Goal: Task Accomplishment & Management: Complete application form

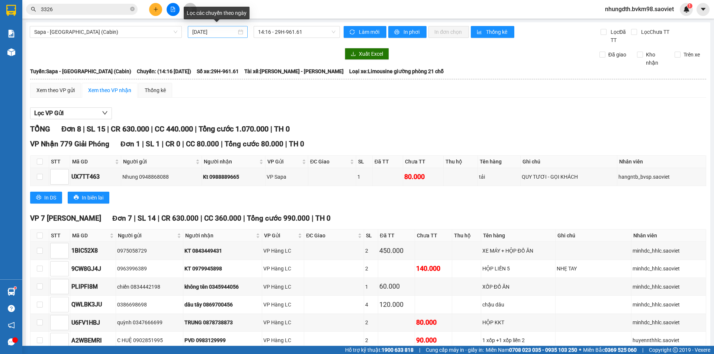
click at [225, 31] on input "[DATE]" at bounding box center [214, 32] width 44 height 8
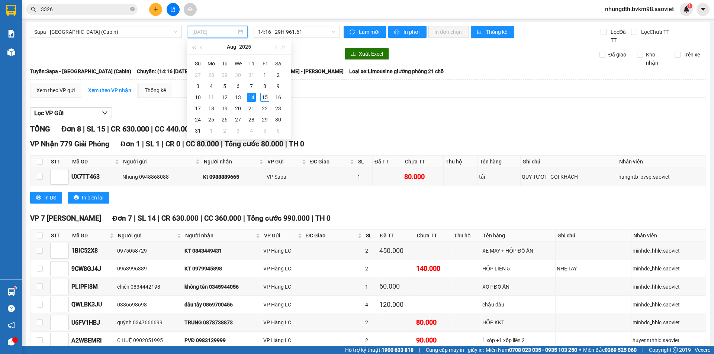
click at [265, 96] on div "15" at bounding box center [264, 97] width 9 height 9
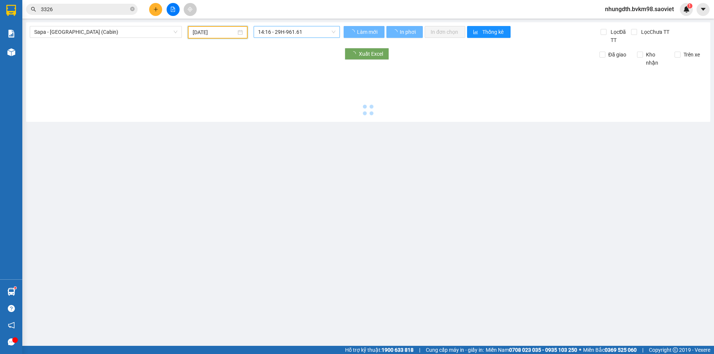
type input "[DATE]"
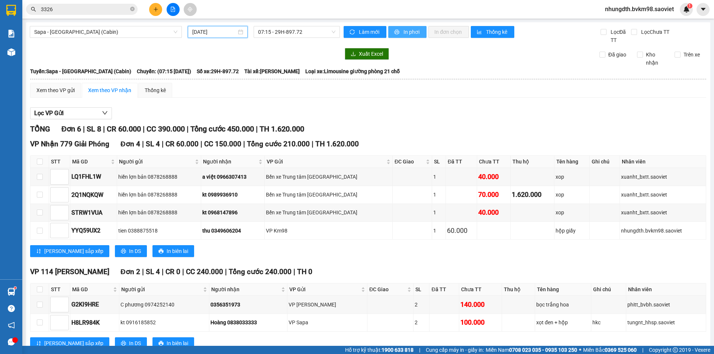
click at [403, 32] on span "In phơi" at bounding box center [411, 32] width 17 height 8
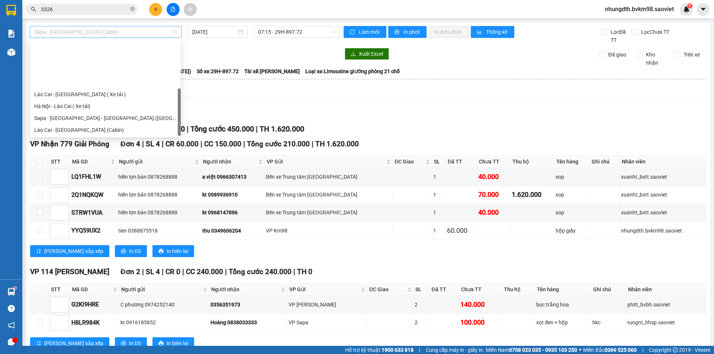
click at [113, 33] on span "Sapa - [GEOGRAPHIC_DATA] (Cabin)" at bounding box center [105, 31] width 143 height 11
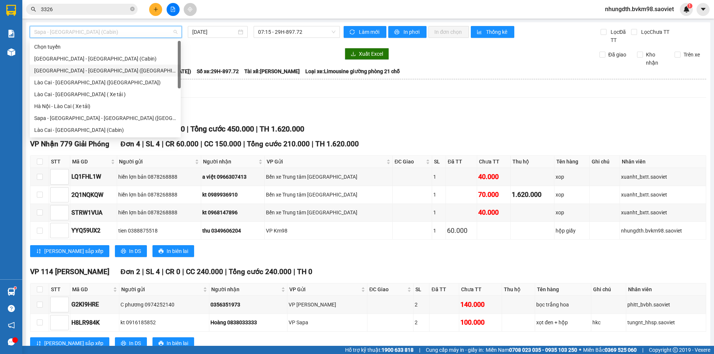
drag, startPoint x: 78, startPoint y: 72, endPoint x: 128, endPoint y: 60, distance: 51.5
click at [79, 71] on div "[GEOGRAPHIC_DATA] - [GEOGRAPHIC_DATA] ([GEOGRAPHIC_DATA])" at bounding box center [105, 71] width 142 height 8
type input "[DATE]"
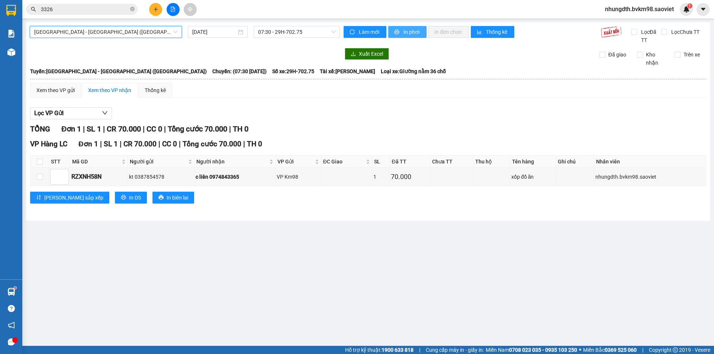
click at [407, 33] on span "In phơi" at bounding box center [411, 32] width 17 height 8
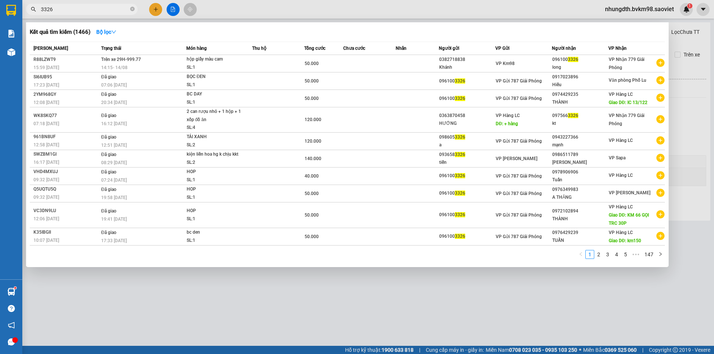
click at [69, 9] on input "3326" at bounding box center [85, 9] width 88 height 8
type input "3"
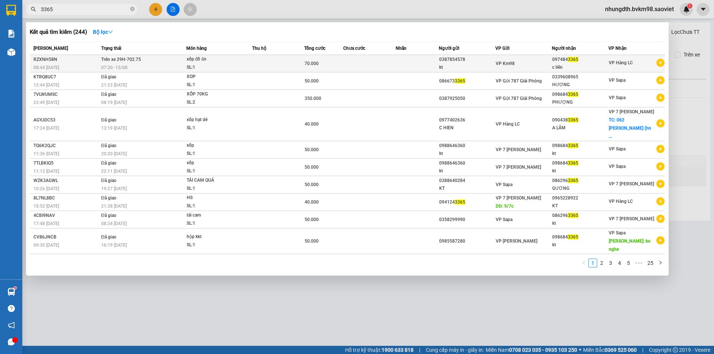
type input "3365"
click at [338, 65] on div "70.000" at bounding box center [323, 63] width 38 height 8
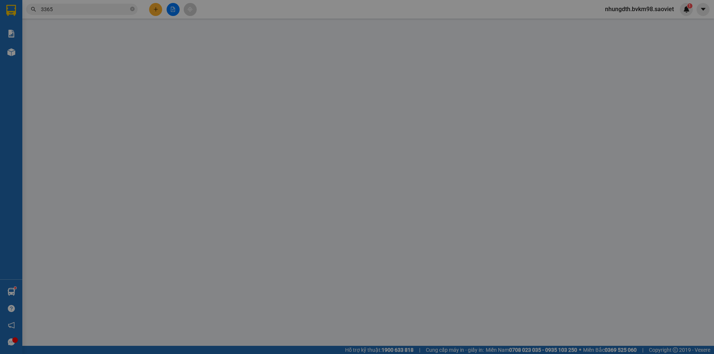
type input "0387854578"
type input "kt"
type input "0974843365"
type input "c liên"
type input "70.000"
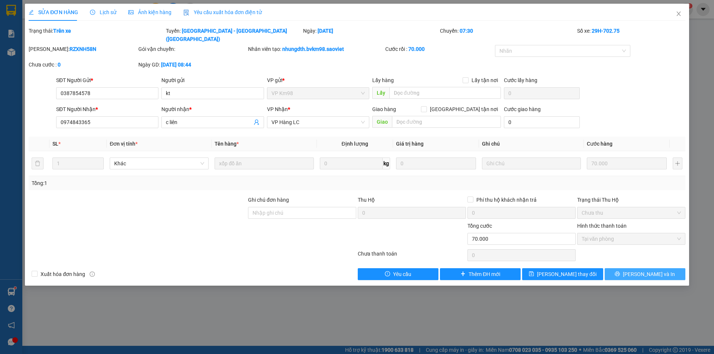
click at [624, 268] on button "[PERSON_NAME] và In" at bounding box center [644, 274] width 81 height 12
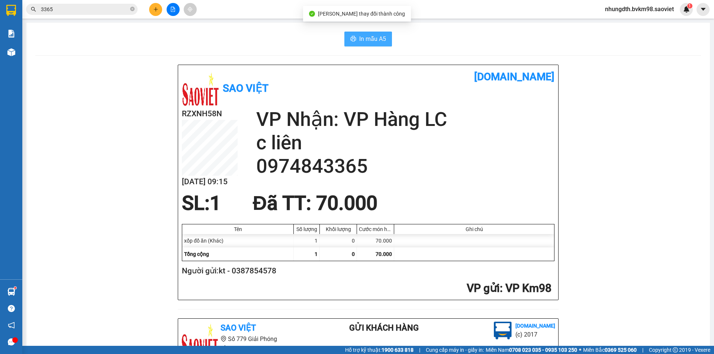
click at [367, 35] on span "In mẫu A5" at bounding box center [372, 38] width 27 height 9
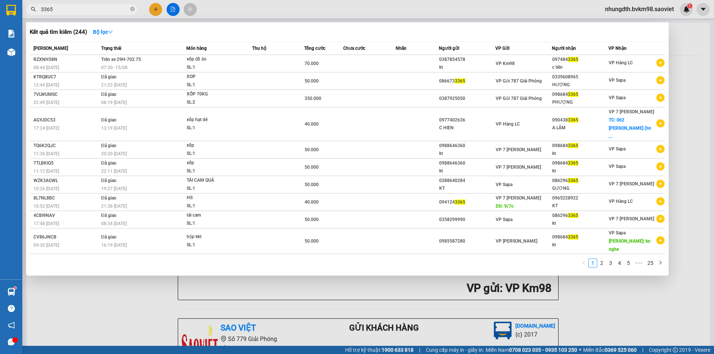
click at [74, 5] on input "3365" at bounding box center [85, 9] width 88 height 8
type input "3"
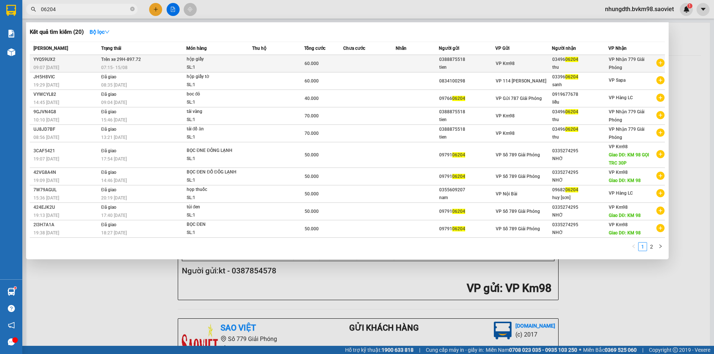
type input "06204"
click at [154, 60] on td "Trên xe 29H-897.72 07:15 [DATE]" at bounding box center [142, 63] width 87 height 17
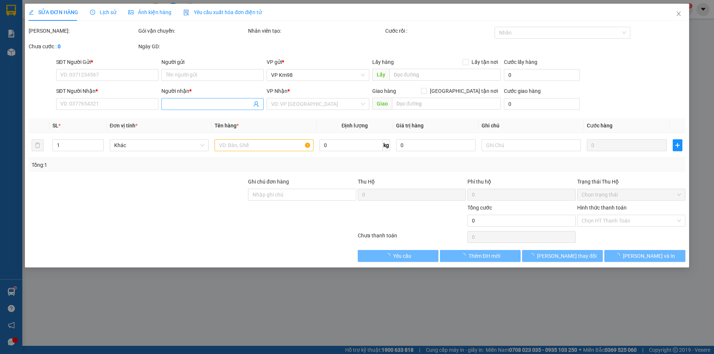
type input "0388875518"
type input "tien"
type input "0349606204"
type input "thu"
type input "60.000"
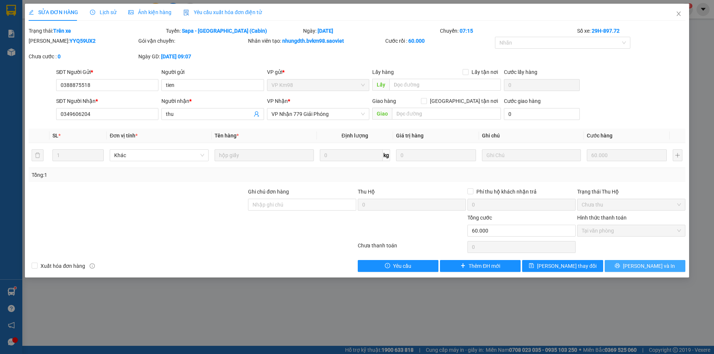
click at [637, 266] on button "[PERSON_NAME] và In" at bounding box center [644, 266] width 81 height 12
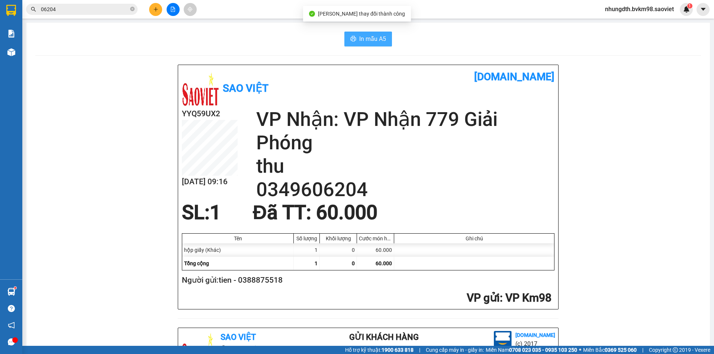
click at [369, 39] on span "In mẫu A5" at bounding box center [372, 38] width 27 height 9
